Goal: Register for event/course

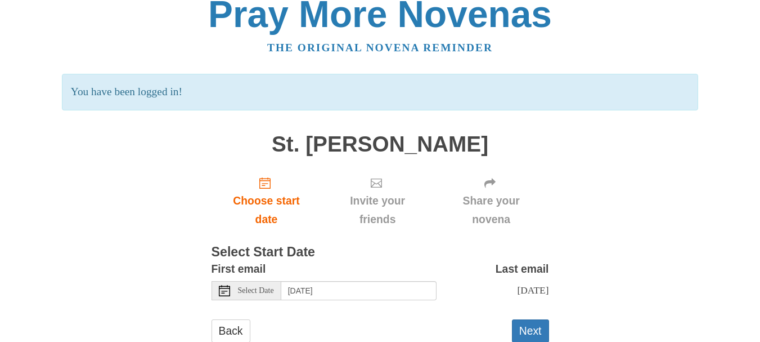
scroll to position [56, 0]
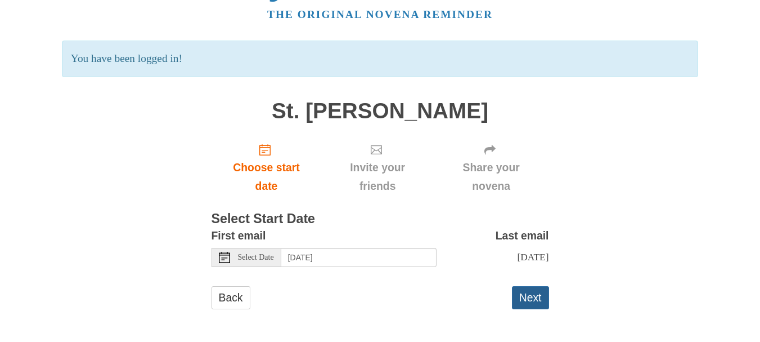
click at [530, 298] on button "Next" at bounding box center [530, 297] width 37 height 23
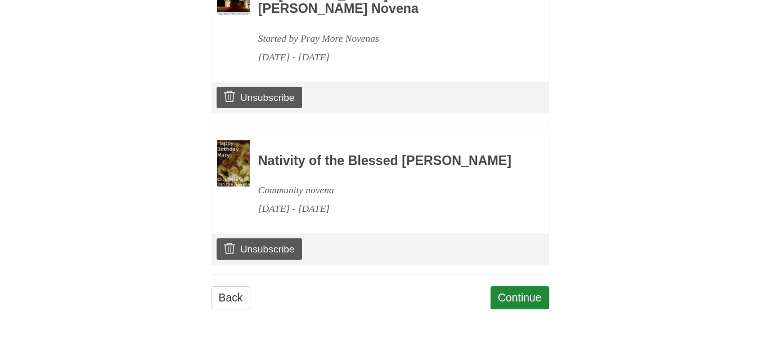
scroll to position [583, 0]
click at [520, 295] on link "Continue" at bounding box center [520, 297] width 59 height 23
